Goal: Information Seeking & Learning: Learn about a topic

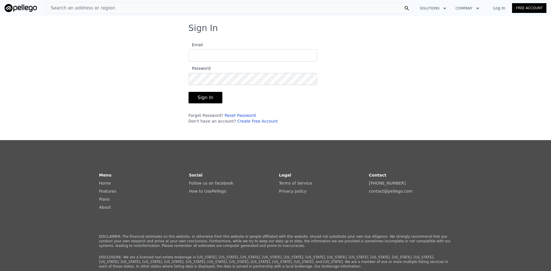
click at [261, 57] on input "Email" at bounding box center [253, 55] width 128 height 12
click at [189, 92] on button "Sign In" at bounding box center [206, 97] width 34 height 11
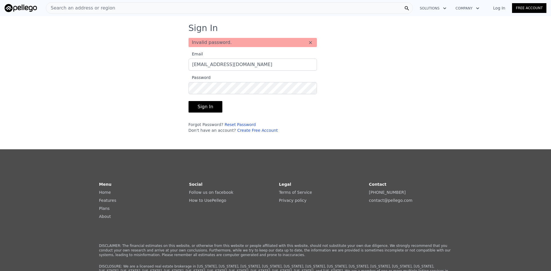
click at [195, 109] on button "Sign In" at bounding box center [206, 106] width 34 height 11
click at [189, 101] on button "Sign In" at bounding box center [206, 106] width 34 height 11
click at [208, 104] on button "Sign In" at bounding box center [206, 106] width 34 height 11
click at [215, 63] on input "[EMAIL_ADDRESS][DOMAIN_NAME]" at bounding box center [253, 64] width 128 height 12
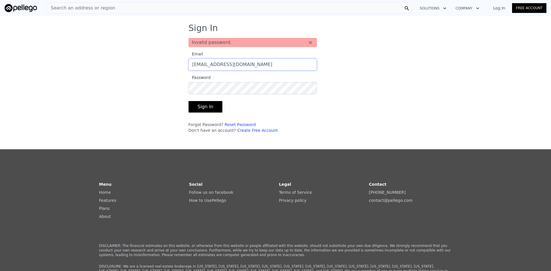
click at [215, 63] on input "[EMAIL_ADDRESS][DOMAIN_NAME]" at bounding box center [253, 64] width 128 height 12
paste input "Mark@varvaryuk"
type input "[EMAIL_ADDRESS][DOMAIN_NAME]"
click at [207, 105] on button "Sign In" at bounding box center [206, 106] width 34 height 11
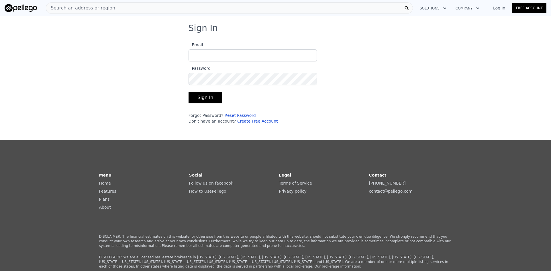
click at [223, 52] on input "Email" at bounding box center [253, 55] width 128 height 12
type input "[EMAIL_ADDRESS][DOMAIN_NAME]"
click at [189, 92] on button "Sign In" at bounding box center [206, 97] width 34 height 11
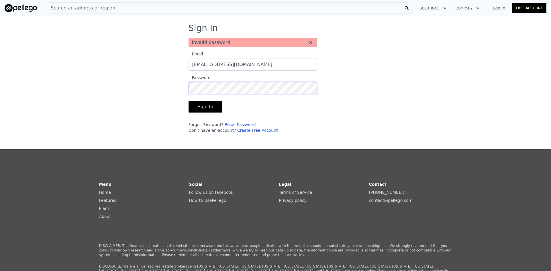
click at [189, 101] on button "Sign In" at bounding box center [206, 106] width 34 height 11
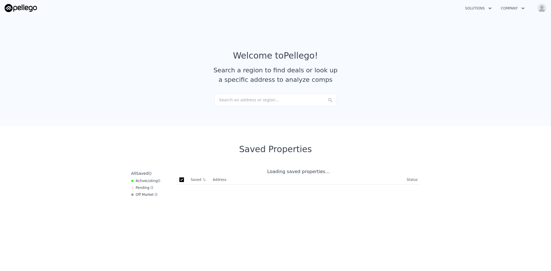
checkbox input "true"
click at [276, 100] on div "Search an address or region..." at bounding box center [275, 99] width 123 height 13
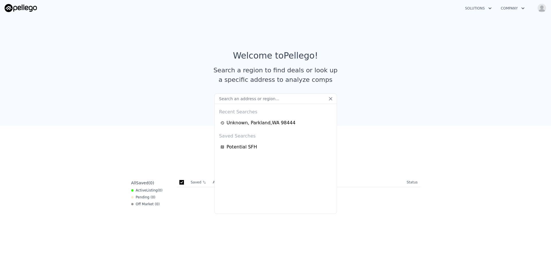
click at [229, 100] on input "text" at bounding box center [275, 98] width 123 height 10
paste input "17711 Viking Wy SW, Poulsbo, WA 98370"
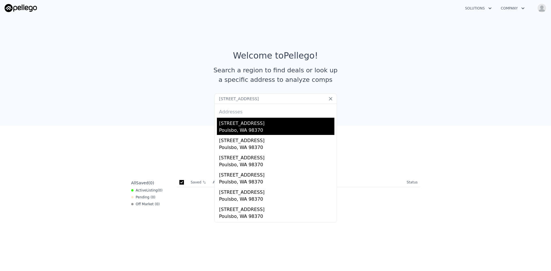
type input "17711 Viking Wy SW, Poulsbo, WA 98370"
click at [236, 121] on div "17711 Viking Way NW" at bounding box center [276, 122] width 115 height 9
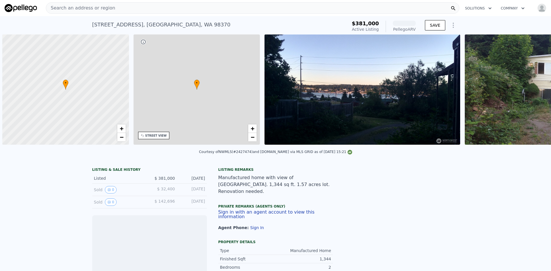
scroll to position [0, 2]
